Goal: Task Accomplishment & Management: Complete application form

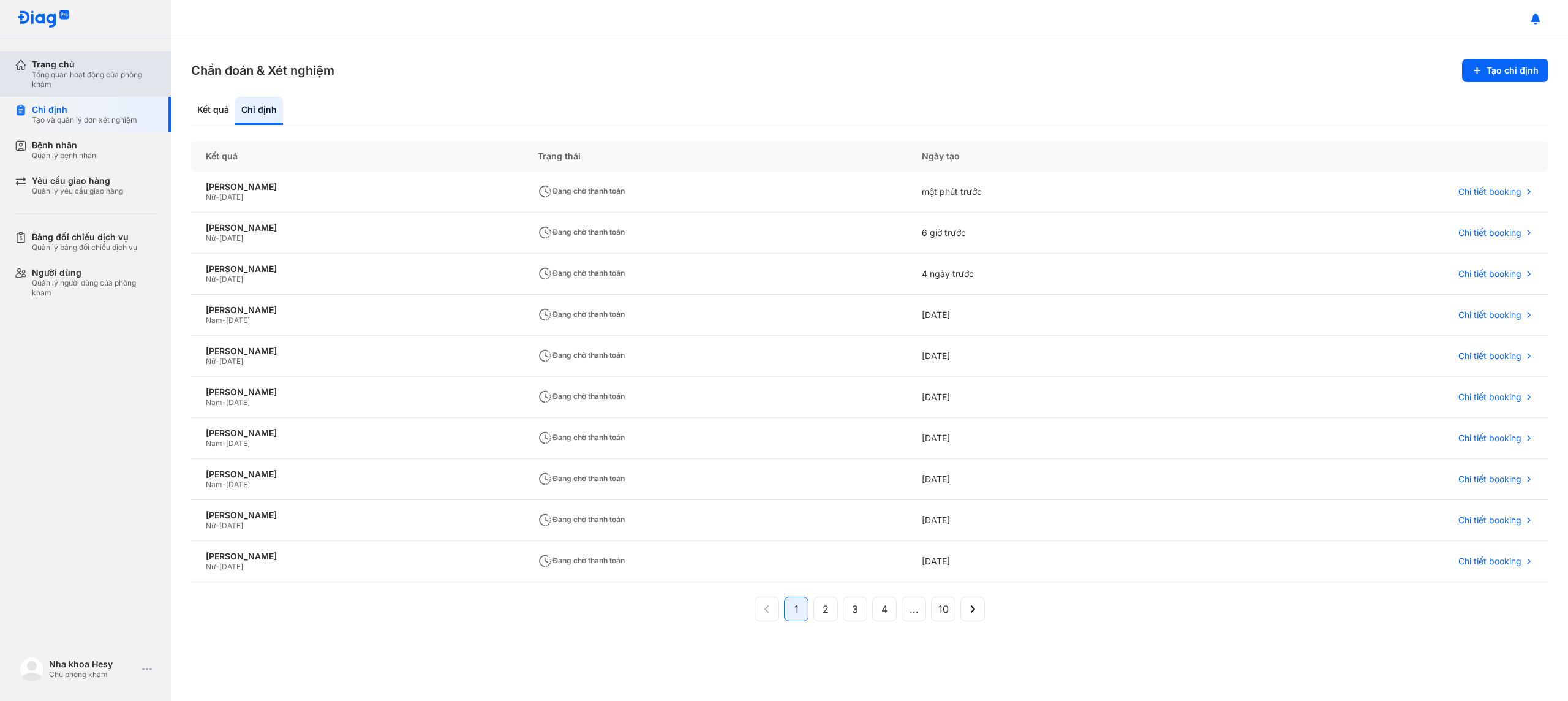
click at [69, 69] on div "Trang chủ" at bounding box center [94, 64] width 125 height 11
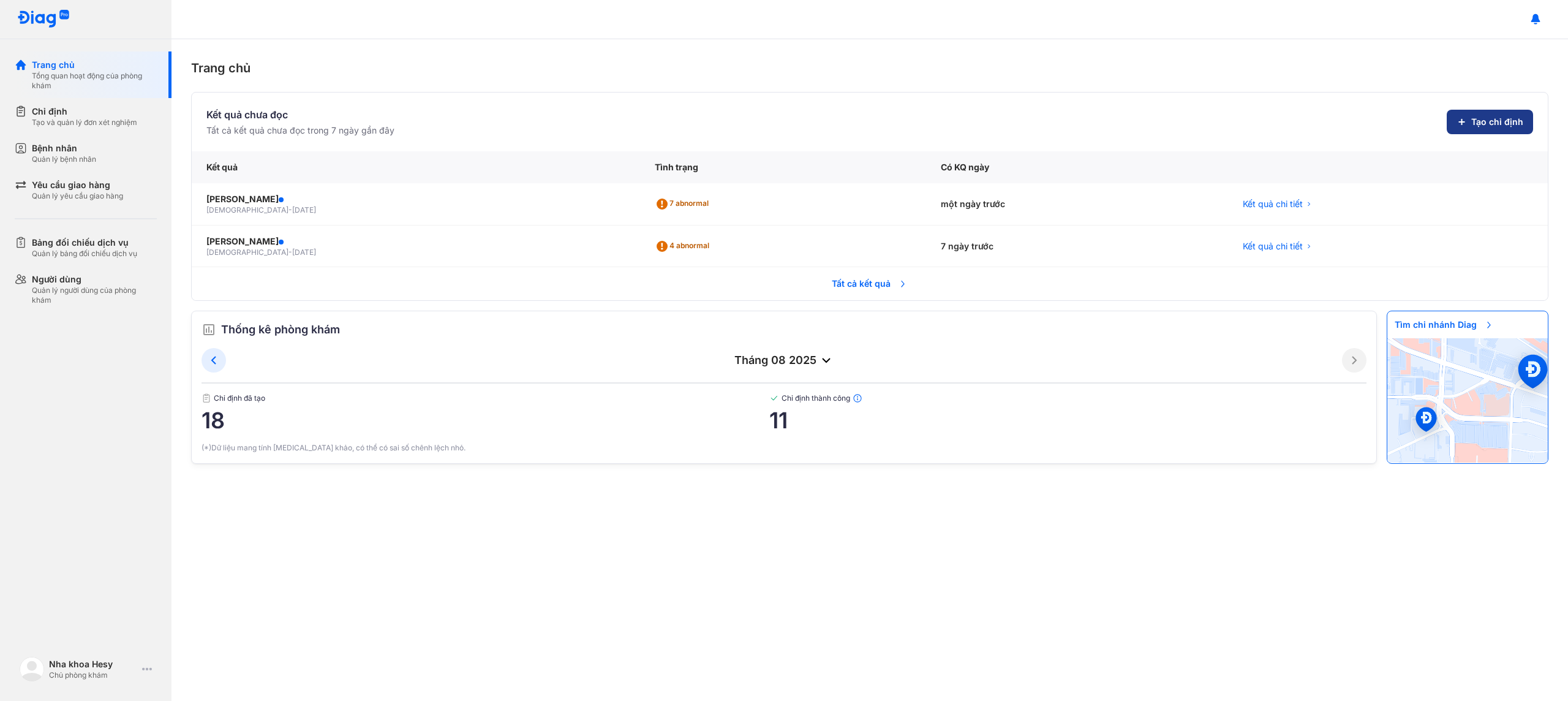
click at [1490, 120] on span "Tạo chỉ định" at bounding box center [1497, 121] width 52 height 12
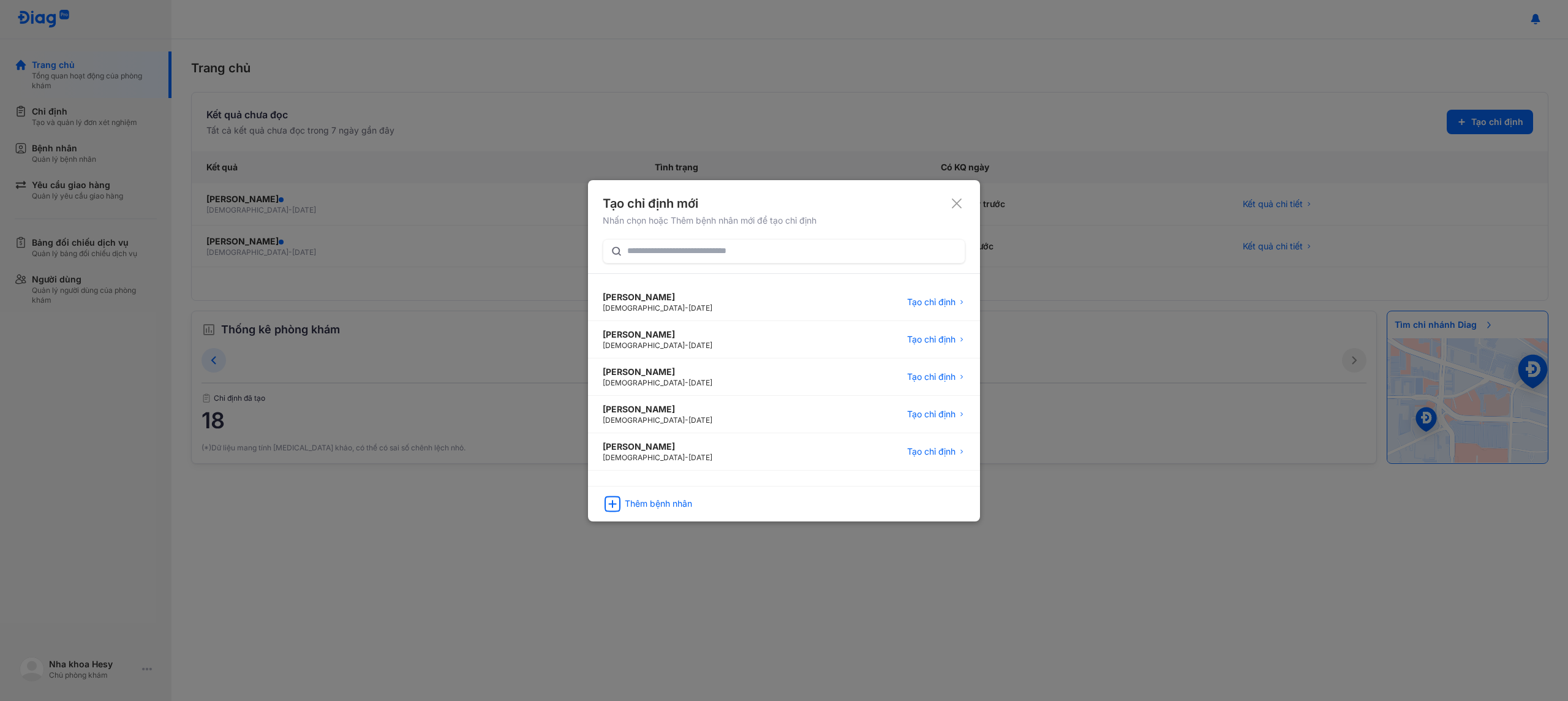
click at [962, 207] on div "Tạo chỉ định mới" at bounding box center [783, 204] width 362 height 17
click at [958, 202] on use at bounding box center [956, 204] width 10 height 10
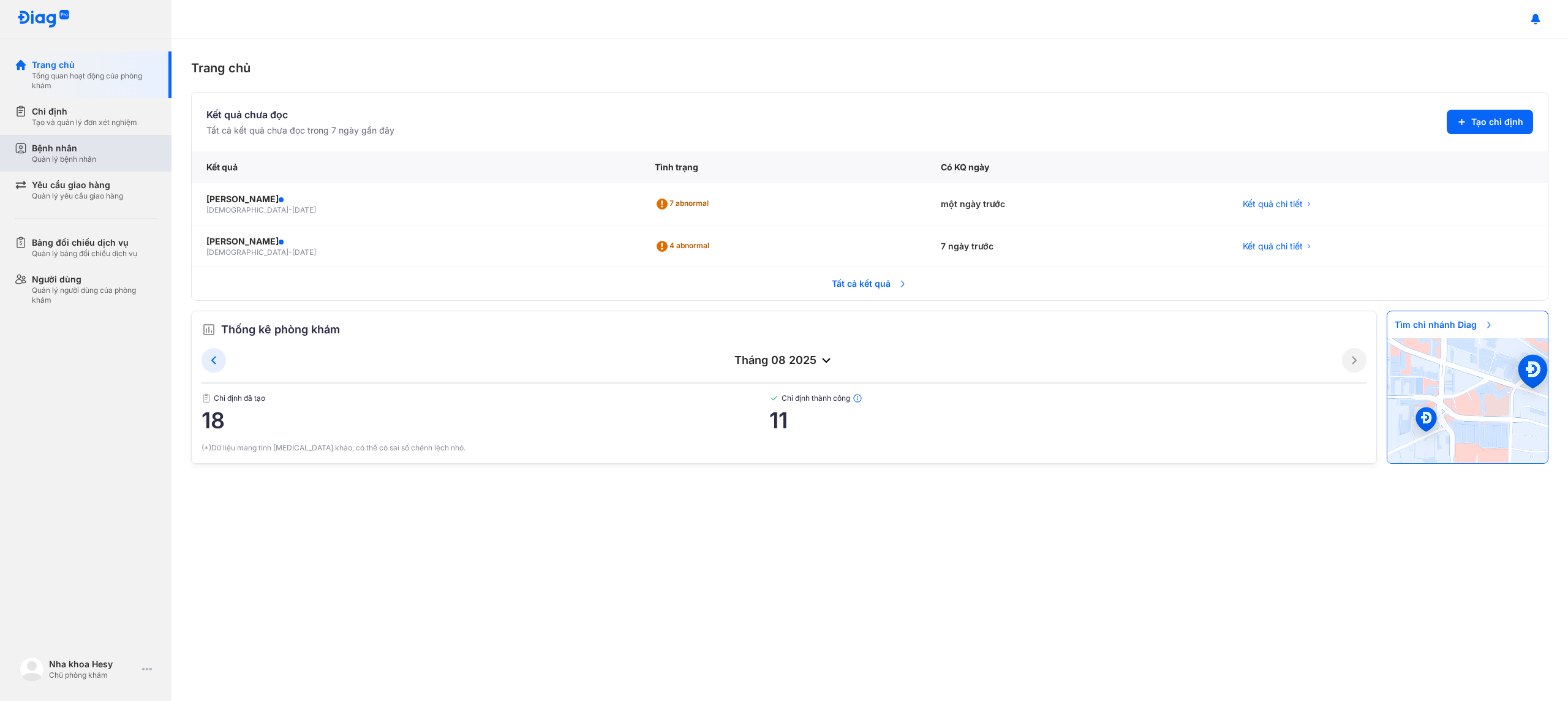
click at [105, 162] on div "Bệnh nhân Quản lý bệnh nhân" at bounding box center [94, 153] width 125 height 22
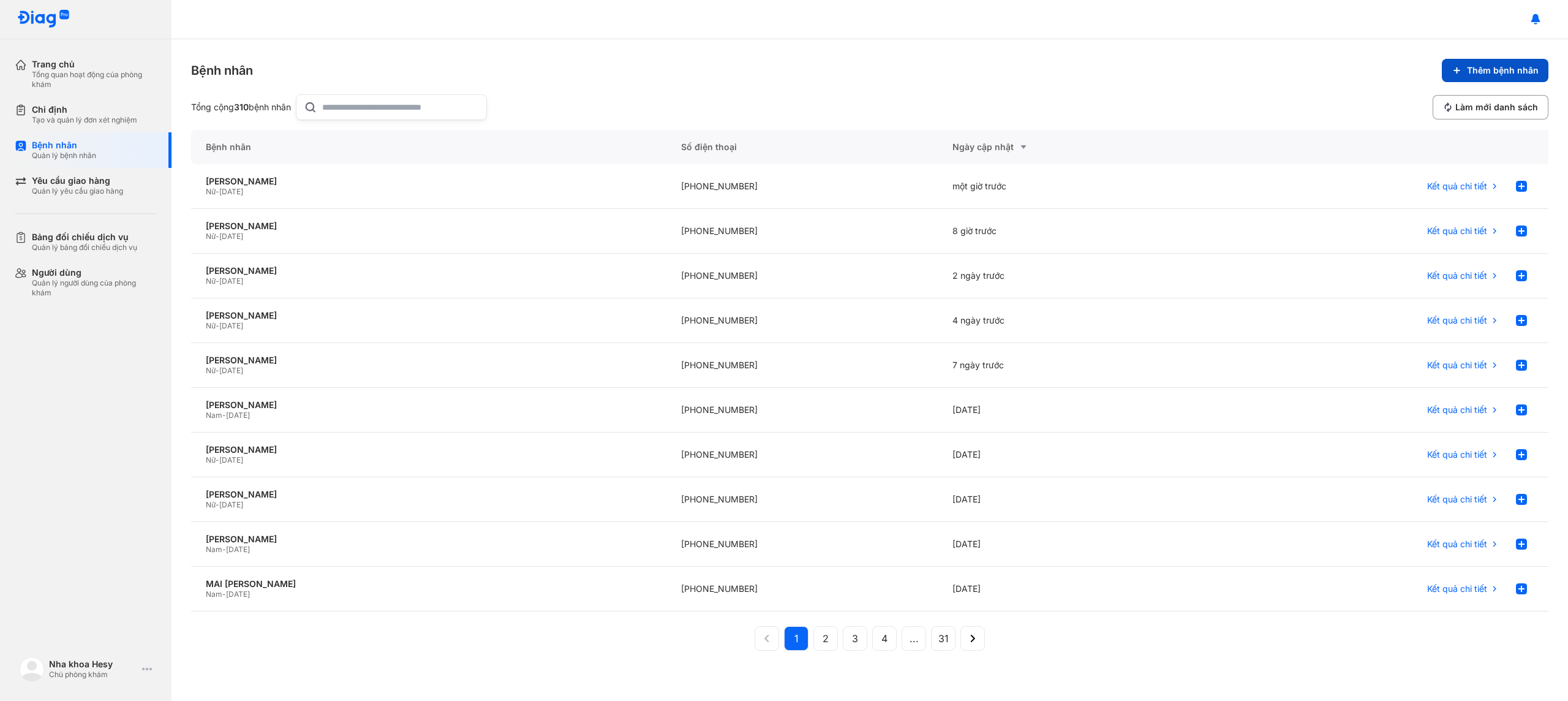
click at [1496, 71] on span "Thêm bệnh nhân" at bounding box center [1502, 71] width 72 height 11
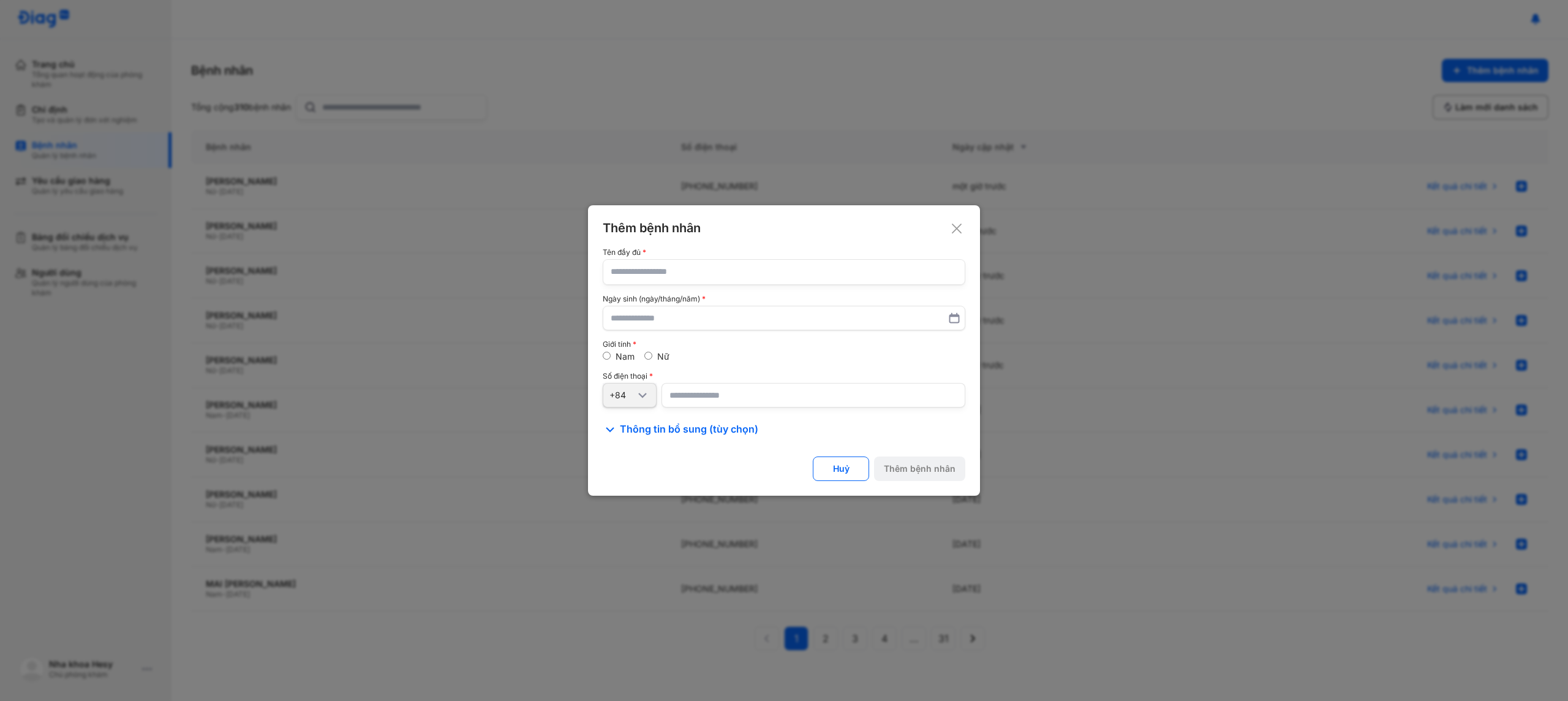
click at [700, 268] on input "text" at bounding box center [784, 273] width 347 height 25
type input "**********"
click at [666, 323] on input "text" at bounding box center [783, 318] width 345 height 22
type input "**********"
click at [657, 359] on label "Nữ" at bounding box center [663, 357] width 12 height 11
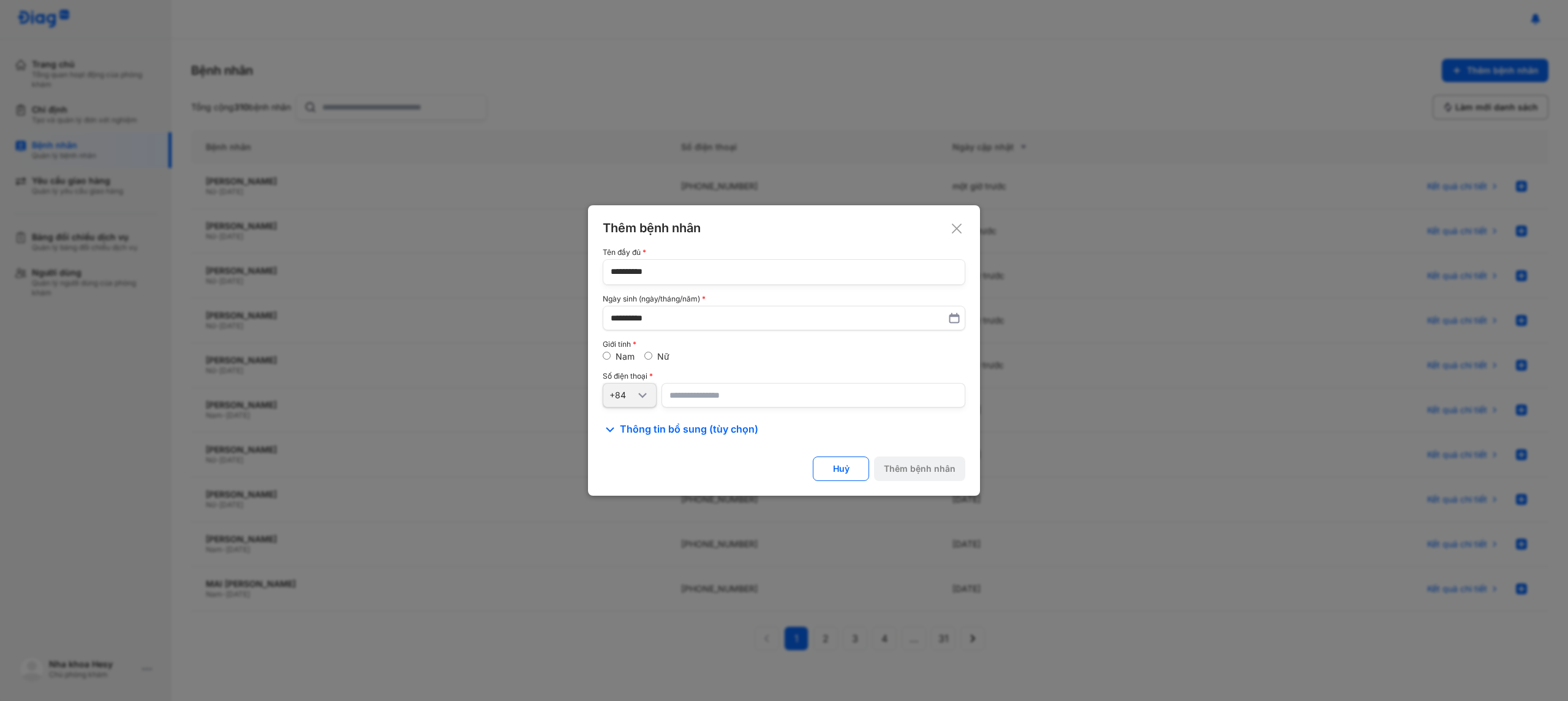
click at [706, 394] on input "number" at bounding box center [814, 395] width 304 height 25
type input "**********"
click at [929, 471] on div "Thêm bệnh nhân" at bounding box center [919, 469] width 72 height 11
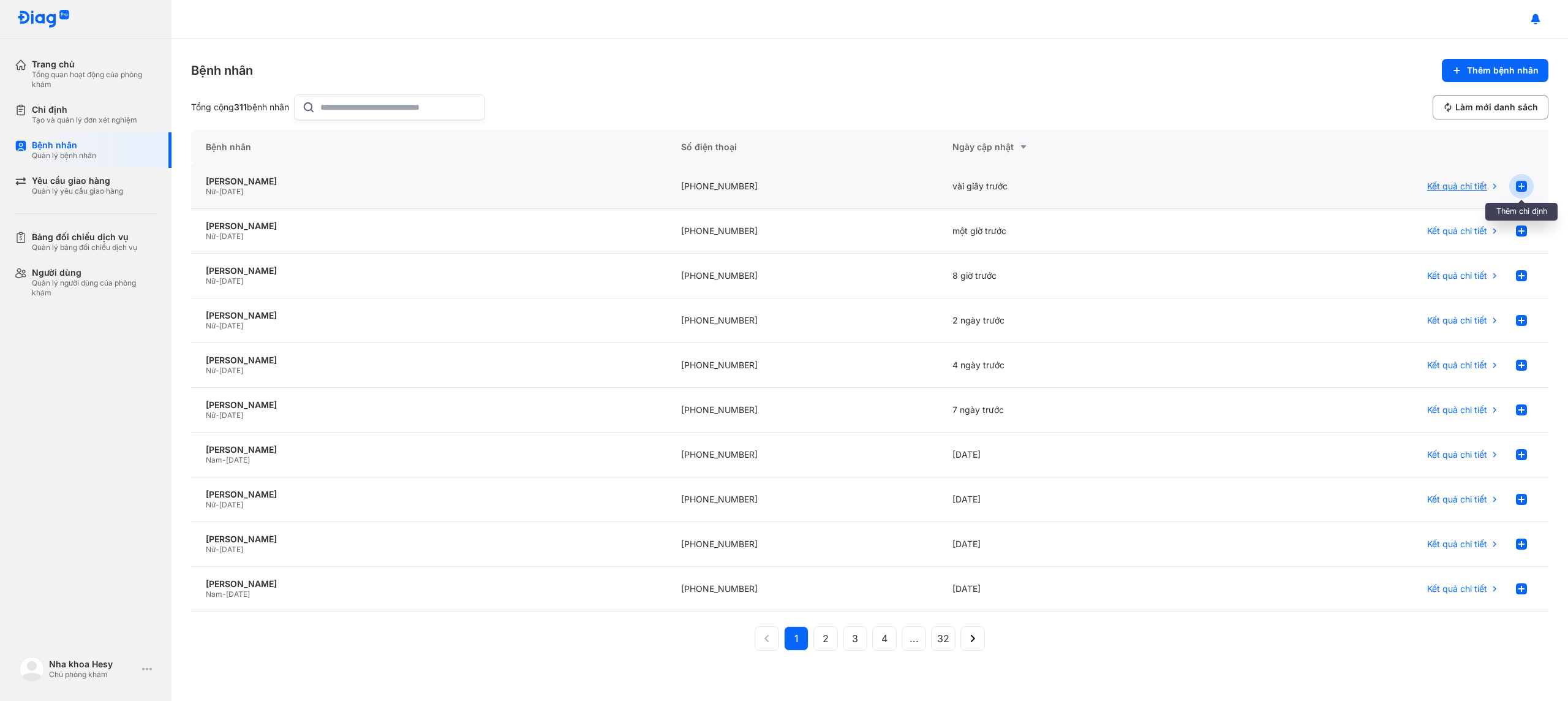
click at [1524, 188] on use at bounding box center [1521, 186] width 11 height 11
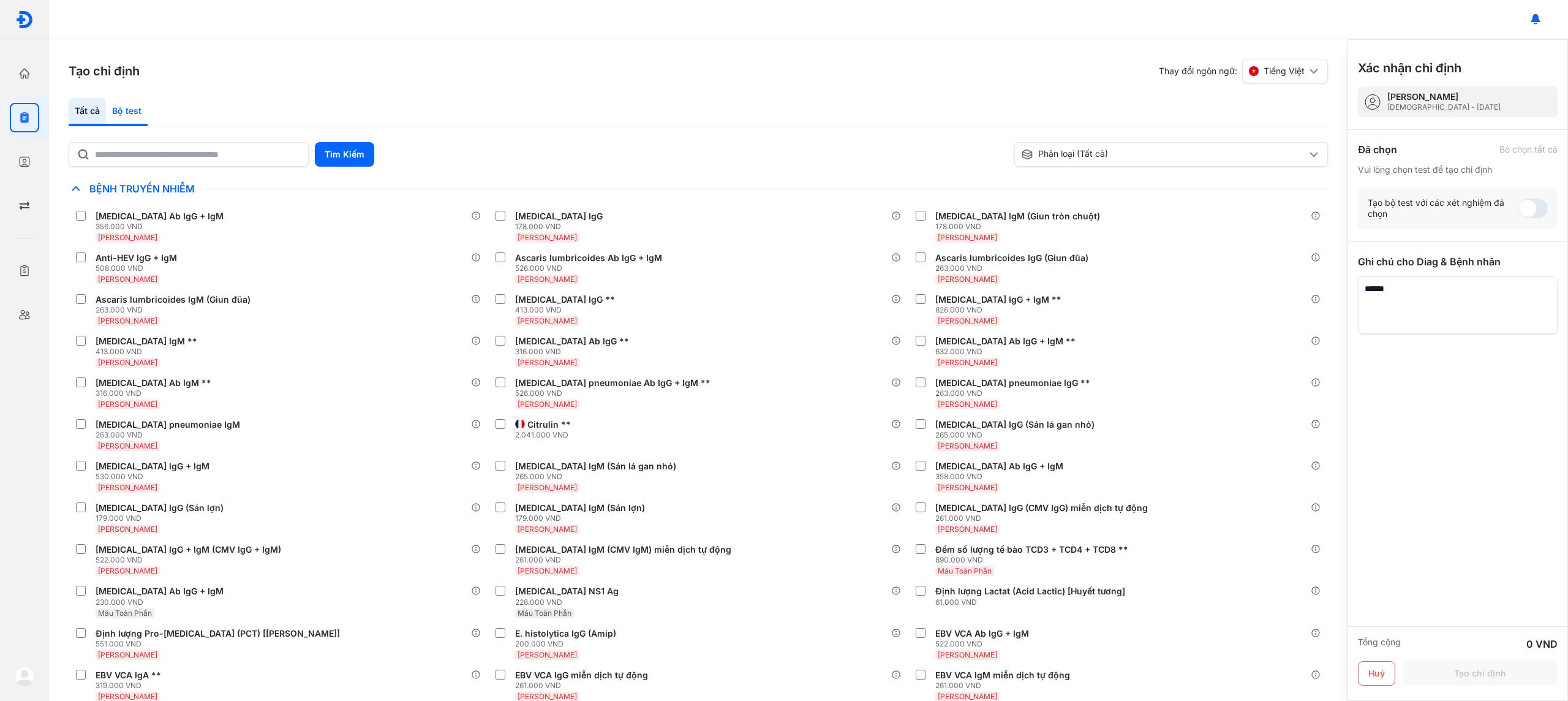
click at [124, 110] on div "Bộ test" at bounding box center [127, 111] width 42 height 28
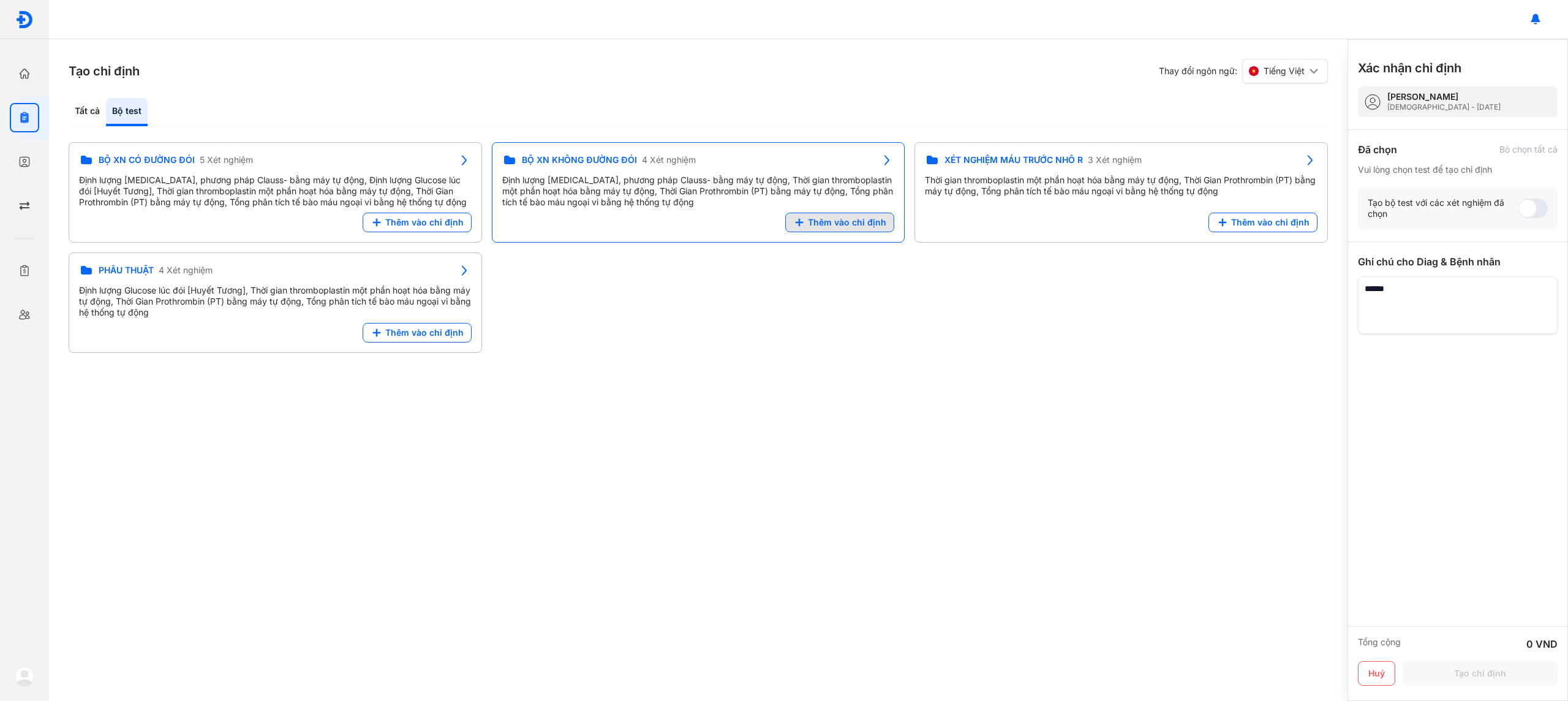
click at [870, 228] on span "Thêm vào chỉ định" at bounding box center [847, 223] width 78 height 11
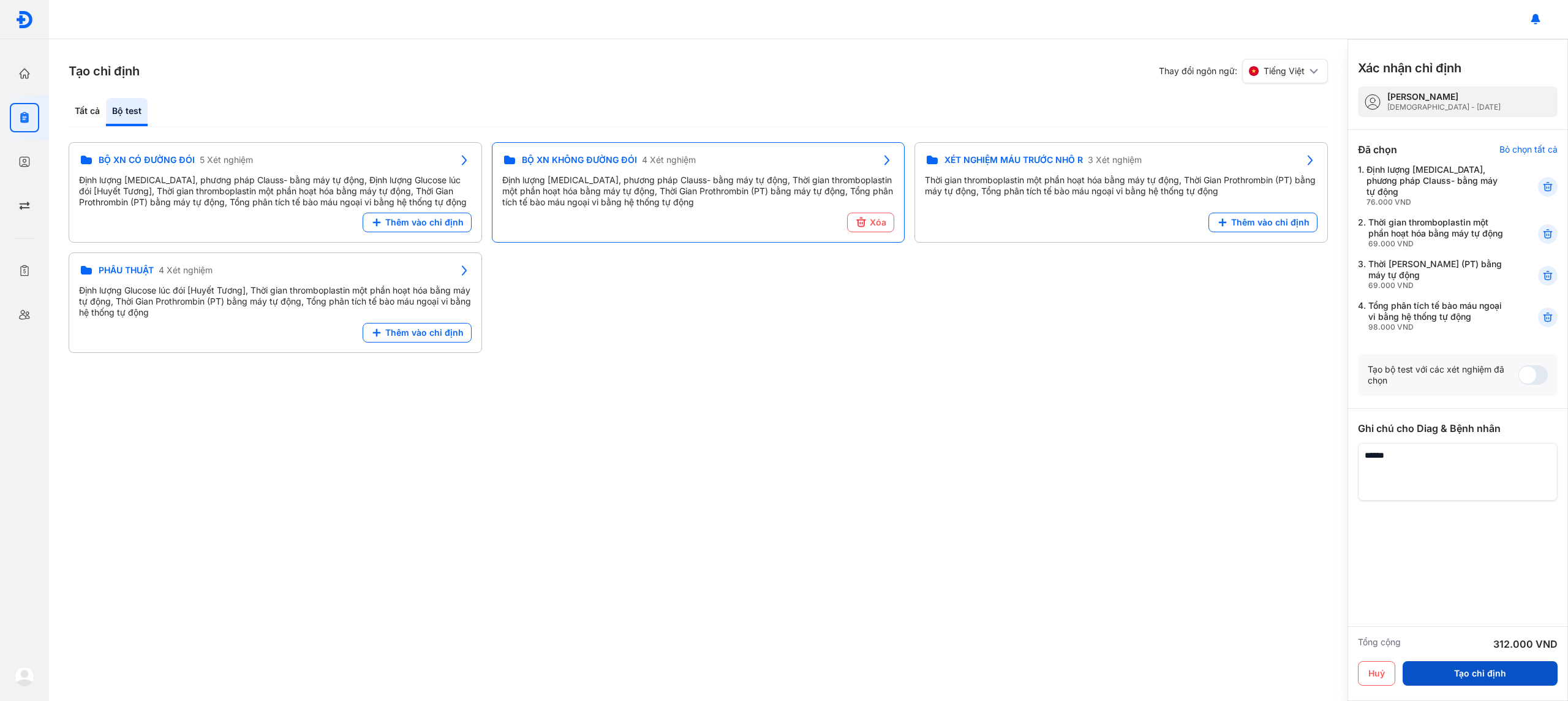
drag, startPoint x: 1531, startPoint y: 679, endPoint x: 1522, endPoint y: 661, distance: 20.1
click at [1531, 679] on button "Tạo chỉ định" at bounding box center [1480, 673] width 155 height 25
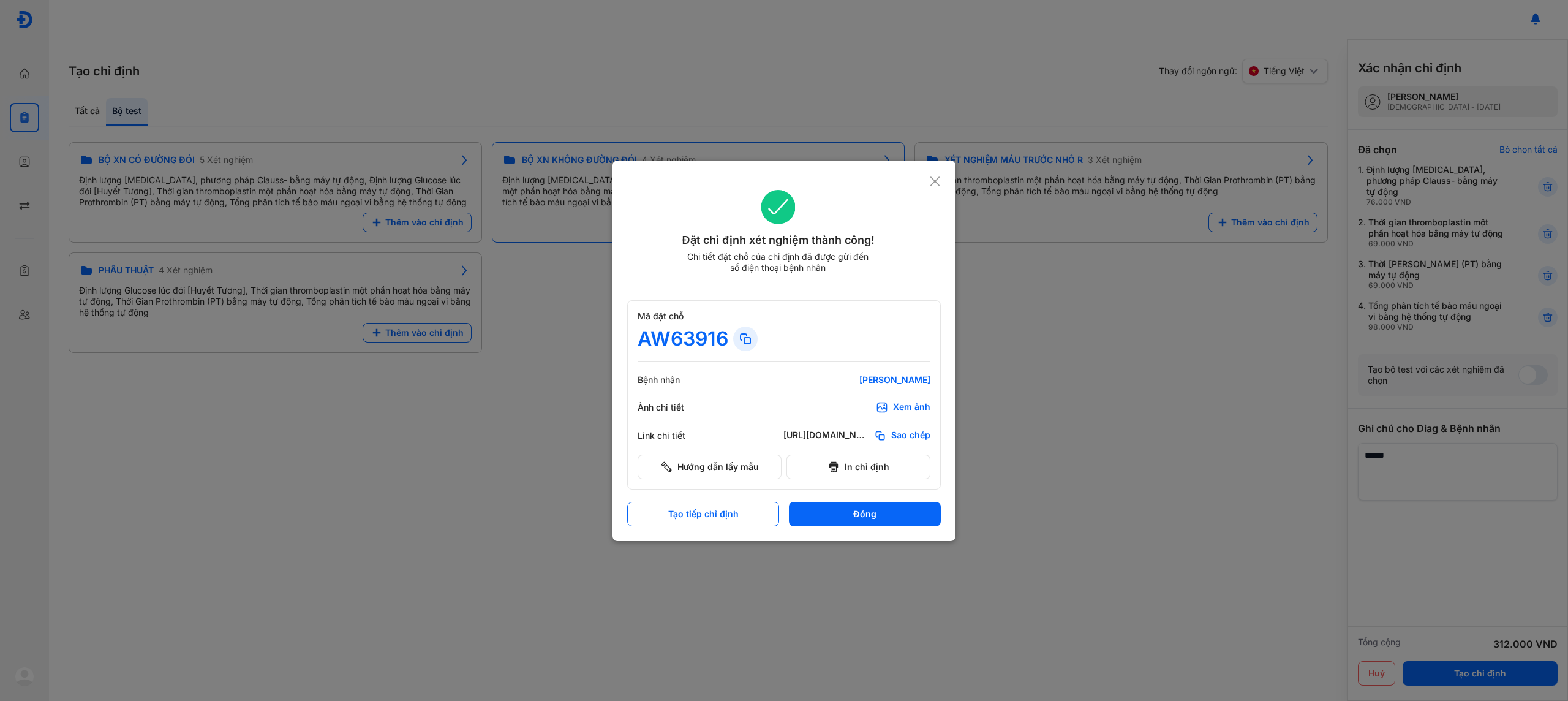
click at [906, 406] on div "Xem ảnh" at bounding box center [911, 407] width 37 height 12
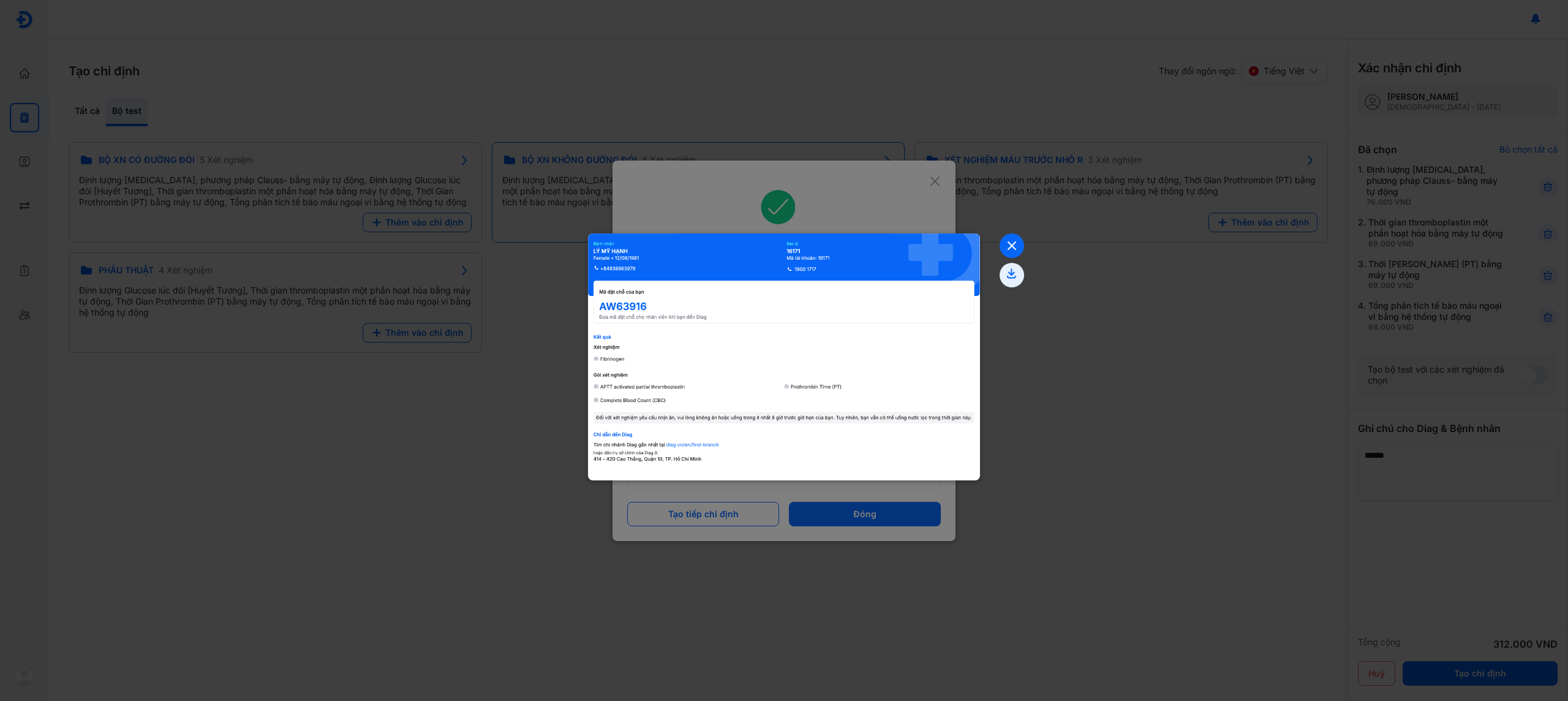
click at [1016, 248] on icon at bounding box center [1012, 246] width 25 height 25
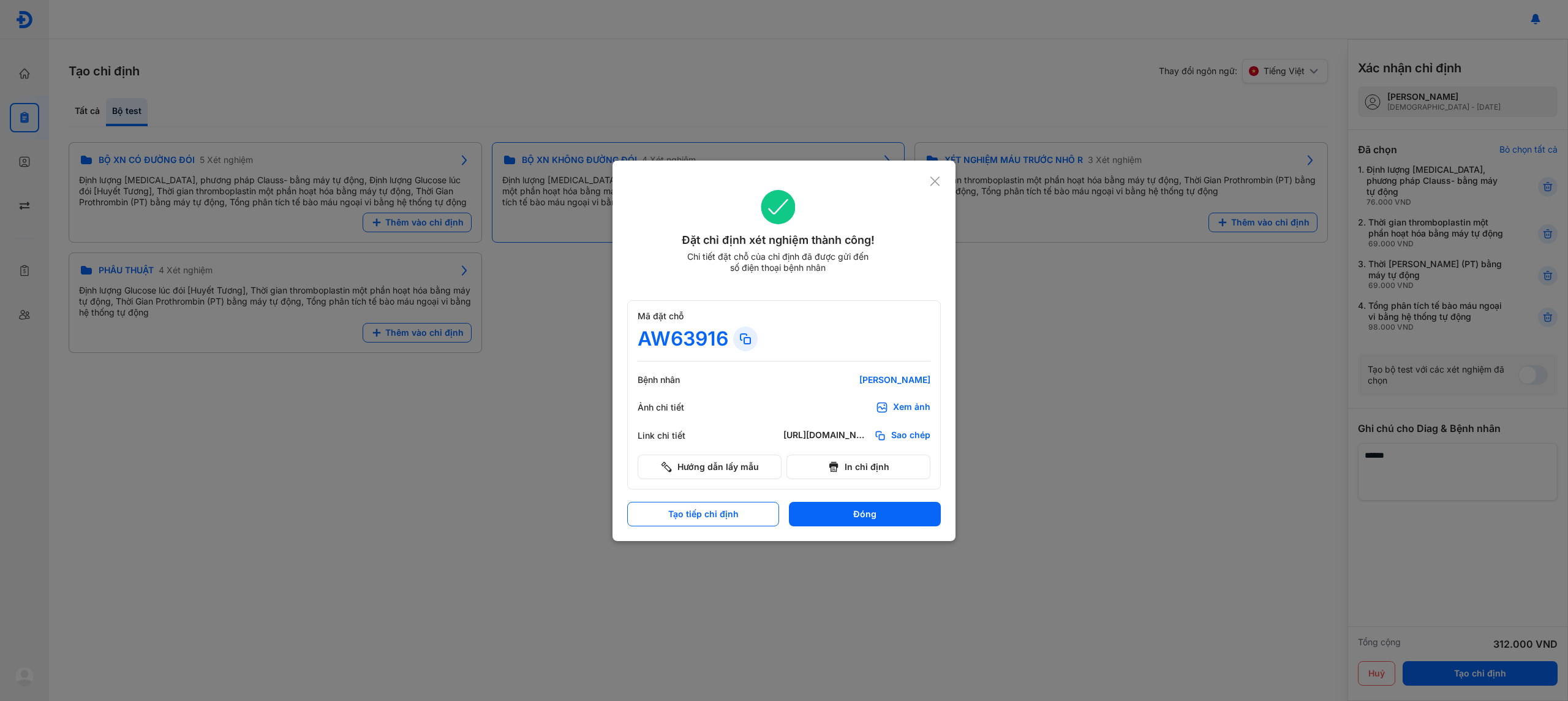
click at [933, 178] on icon at bounding box center [935, 181] width 11 height 12
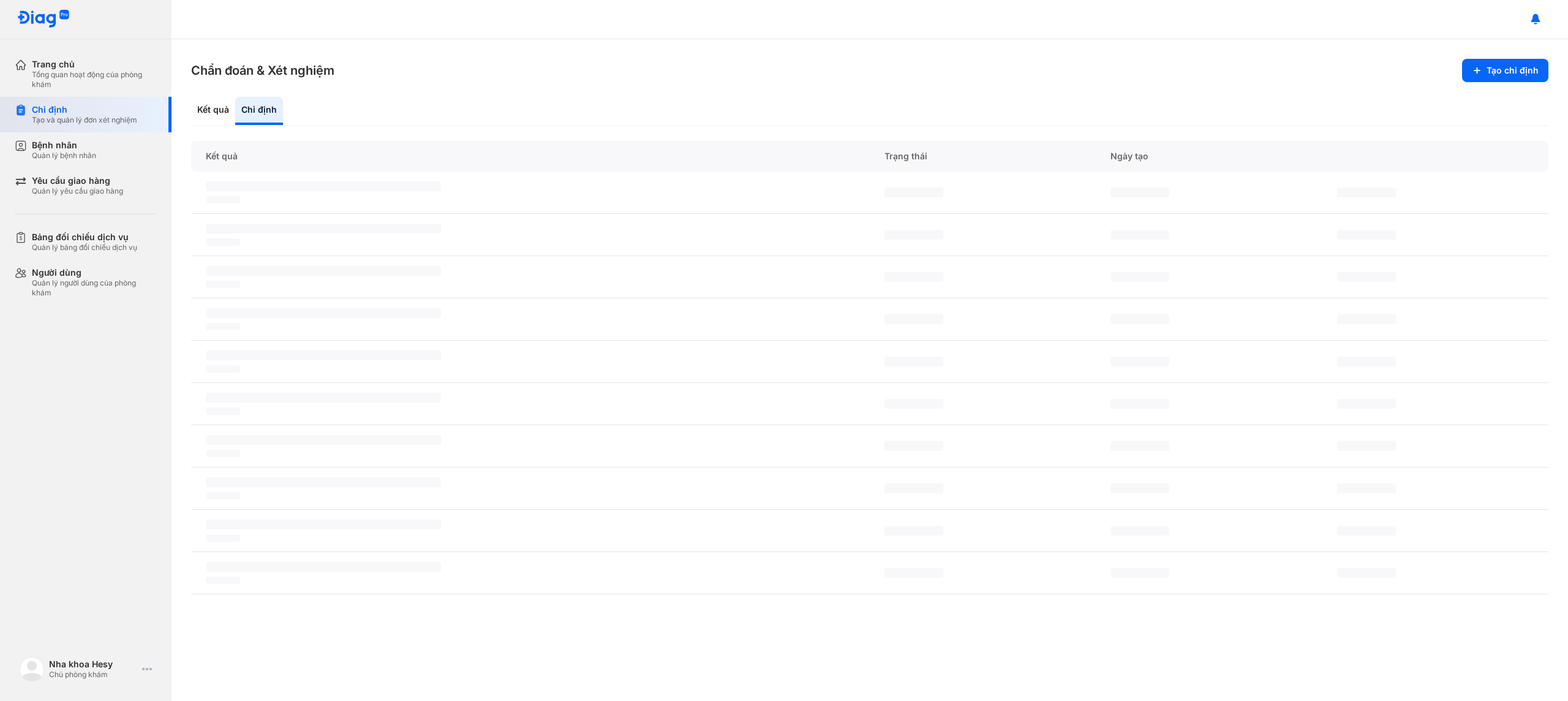
click at [73, 125] on div "Chỉ định Tạo và quản lý đơn xét nghiệm" at bounding box center [93, 114] width 157 height 35
